Goal: Task Accomplishment & Management: Complete application form

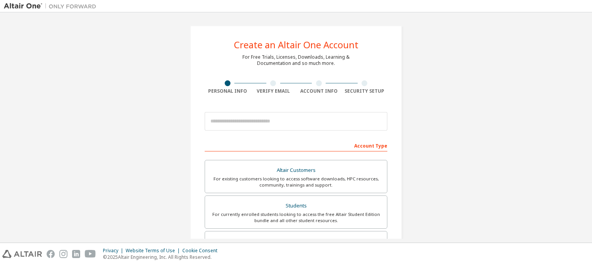
click at [267, 117] on input "email" at bounding box center [296, 121] width 183 height 19
type input "**********"
type input "*"
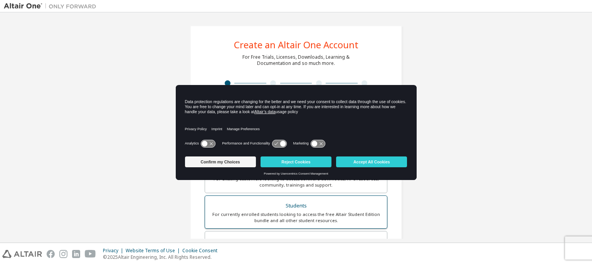
click at [290, 202] on div "Students" at bounding box center [296, 205] width 173 height 11
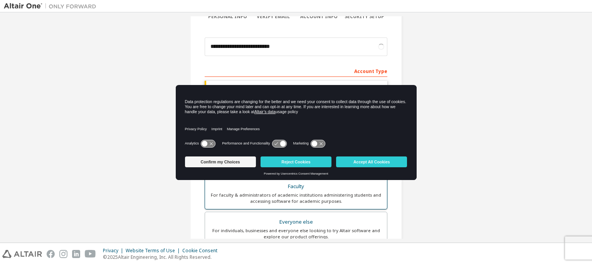
scroll to position [77, 0]
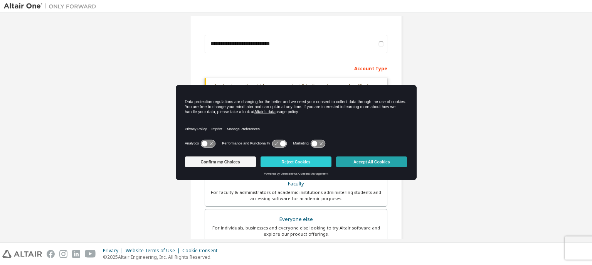
click at [388, 161] on button "Accept All Cookies" at bounding box center [371, 161] width 71 height 11
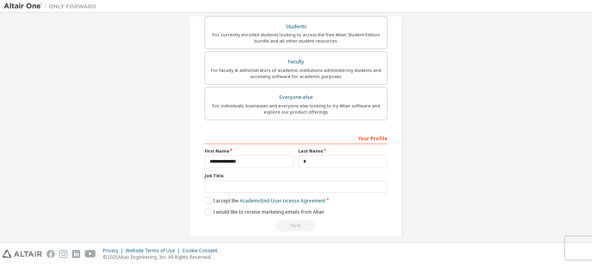
scroll to position [211, 0]
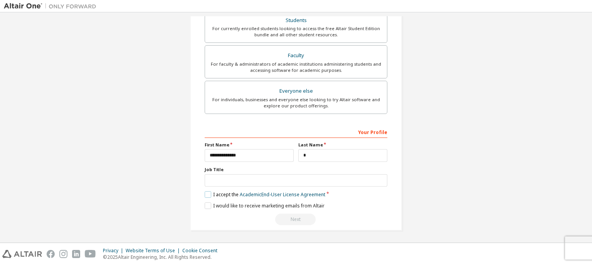
click at [214, 192] on label "I accept the Academic End-User License Agreement" at bounding box center [265, 194] width 121 height 7
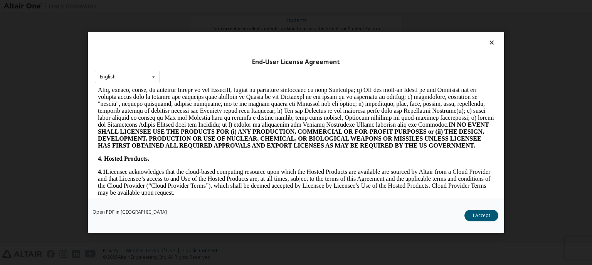
scroll to position [540, 0]
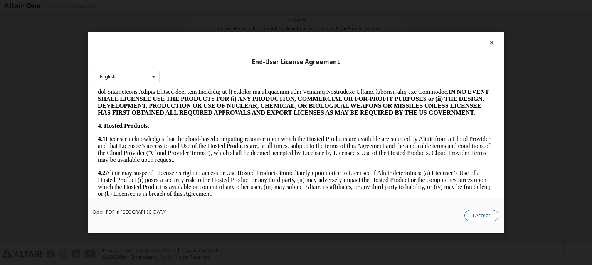
click at [474, 209] on button "I Accept" at bounding box center [482, 215] width 34 height 12
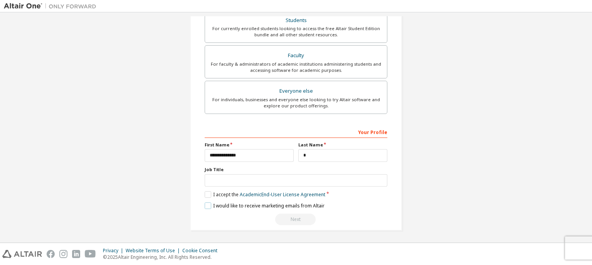
click at [207, 202] on label "I would like to receive marketing emails from Altair" at bounding box center [265, 205] width 120 height 7
click at [371, 131] on div "Your Profile" at bounding box center [296, 131] width 183 height 12
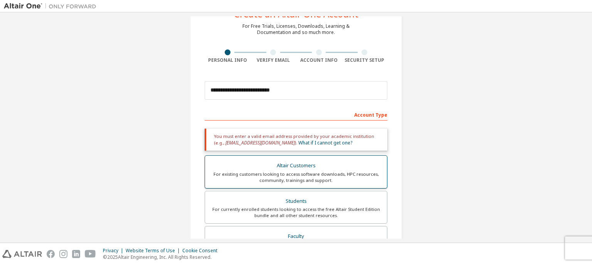
scroll to position [19, 0]
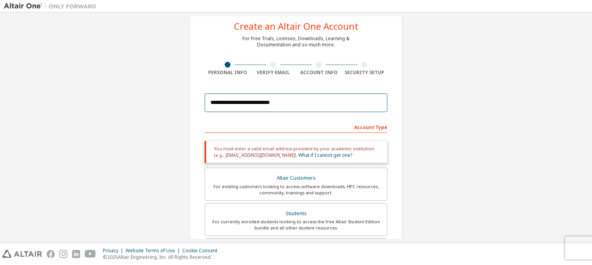
click at [290, 104] on input "**********" at bounding box center [296, 102] width 183 height 19
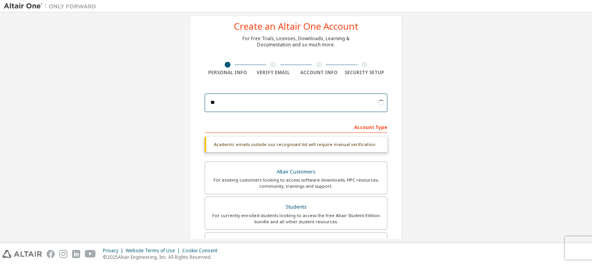
type input "*"
type input "**********"
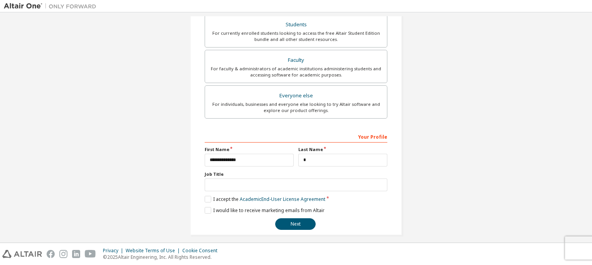
scroll to position [205, 0]
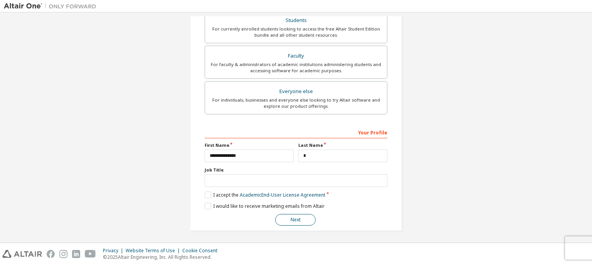
click at [301, 218] on button "Next" at bounding box center [295, 220] width 40 height 12
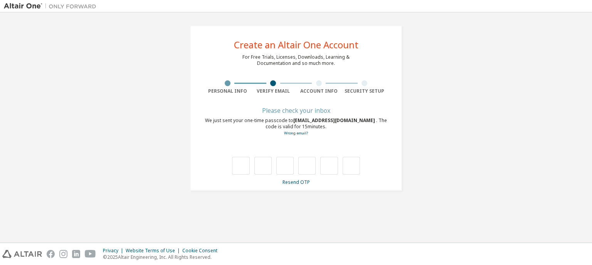
type input "*"
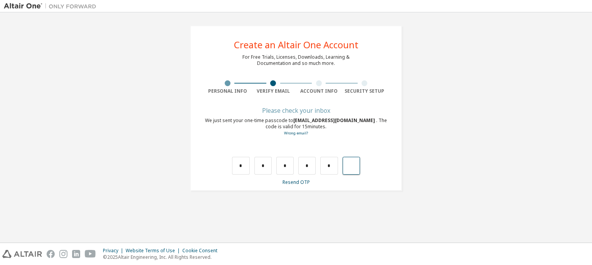
type input "*"
click at [245, 165] on input "text" at bounding box center [240, 166] width 17 height 18
type input "*"
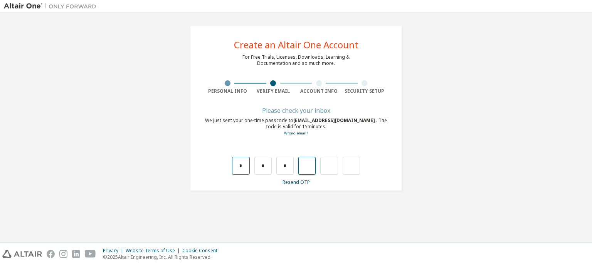
type input "*"
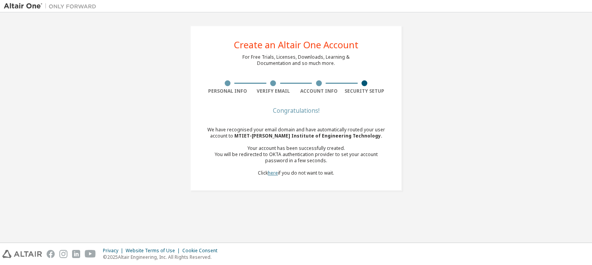
click at [275, 172] on link "here" at bounding box center [273, 172] width 10 height 7
